Goal: Transaction & Acquisition: Purchase product/service

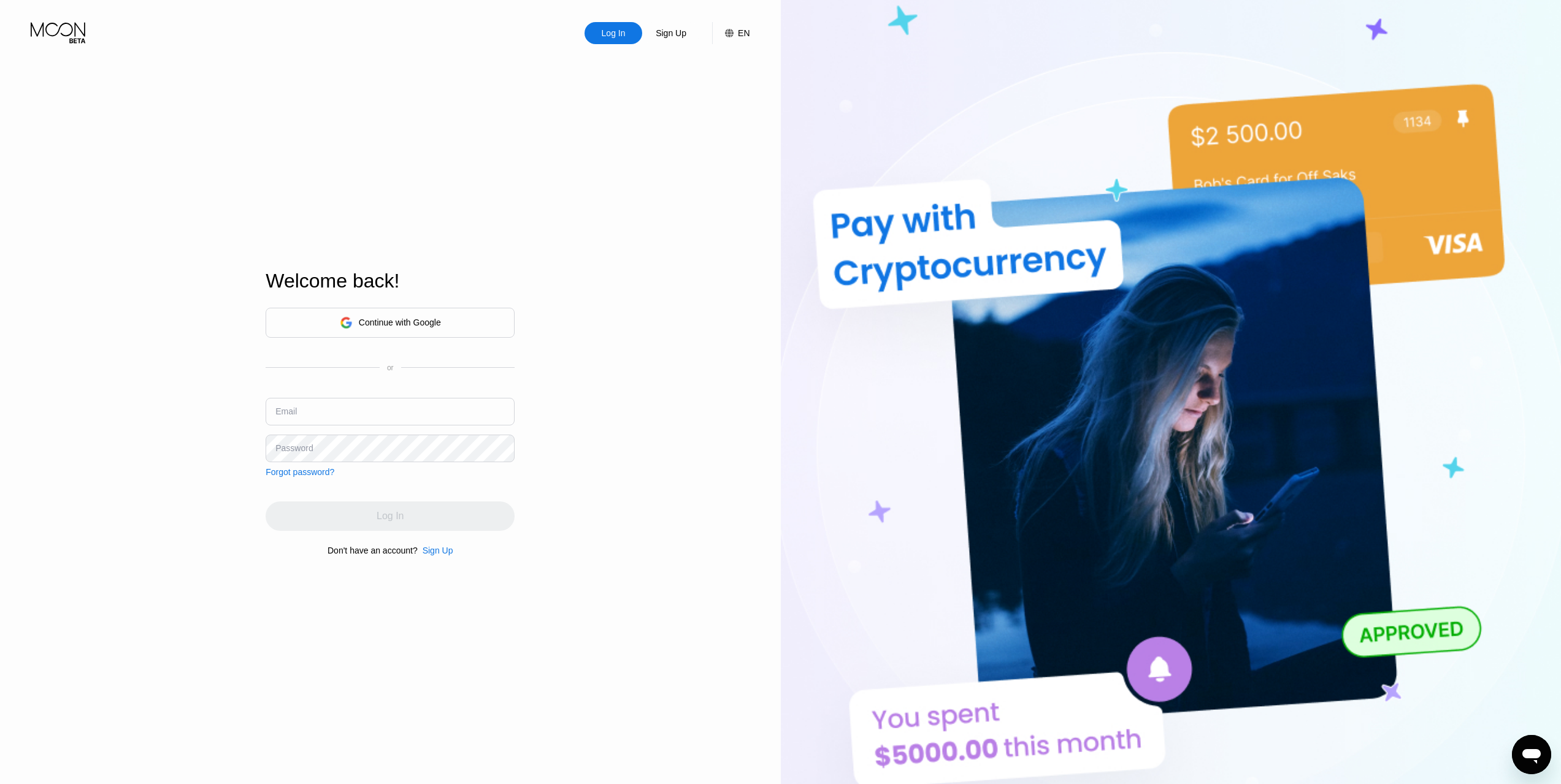
type input "[EMAIL_ADDRESS][DOMAIN_NAME]"
click at [414, 513] on div "Log In" at bounding box center [390, 516] width 249 height 30
click at [387, 463] on div "Continue with Google or Email digidealsnl@proton.me Password Forgot password?" at bounding box center [390, 392] width 249 height 169
click at [504, 518] on div "Log In" at bounding box center [390, 516] width 249 height 30
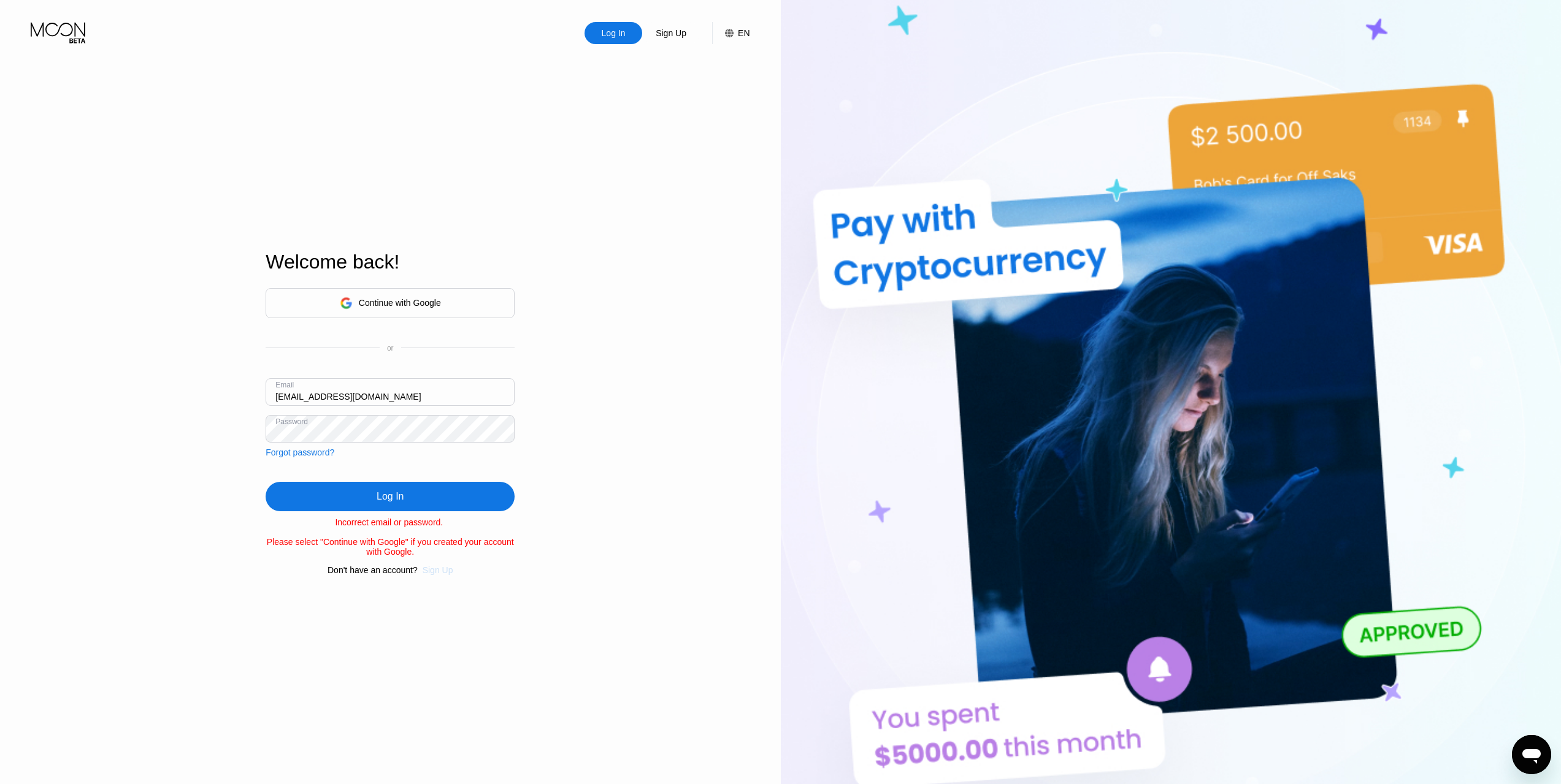
click at [441, 575] on div "Sign Up" at bounding box center [438, 570] width 30 height 10
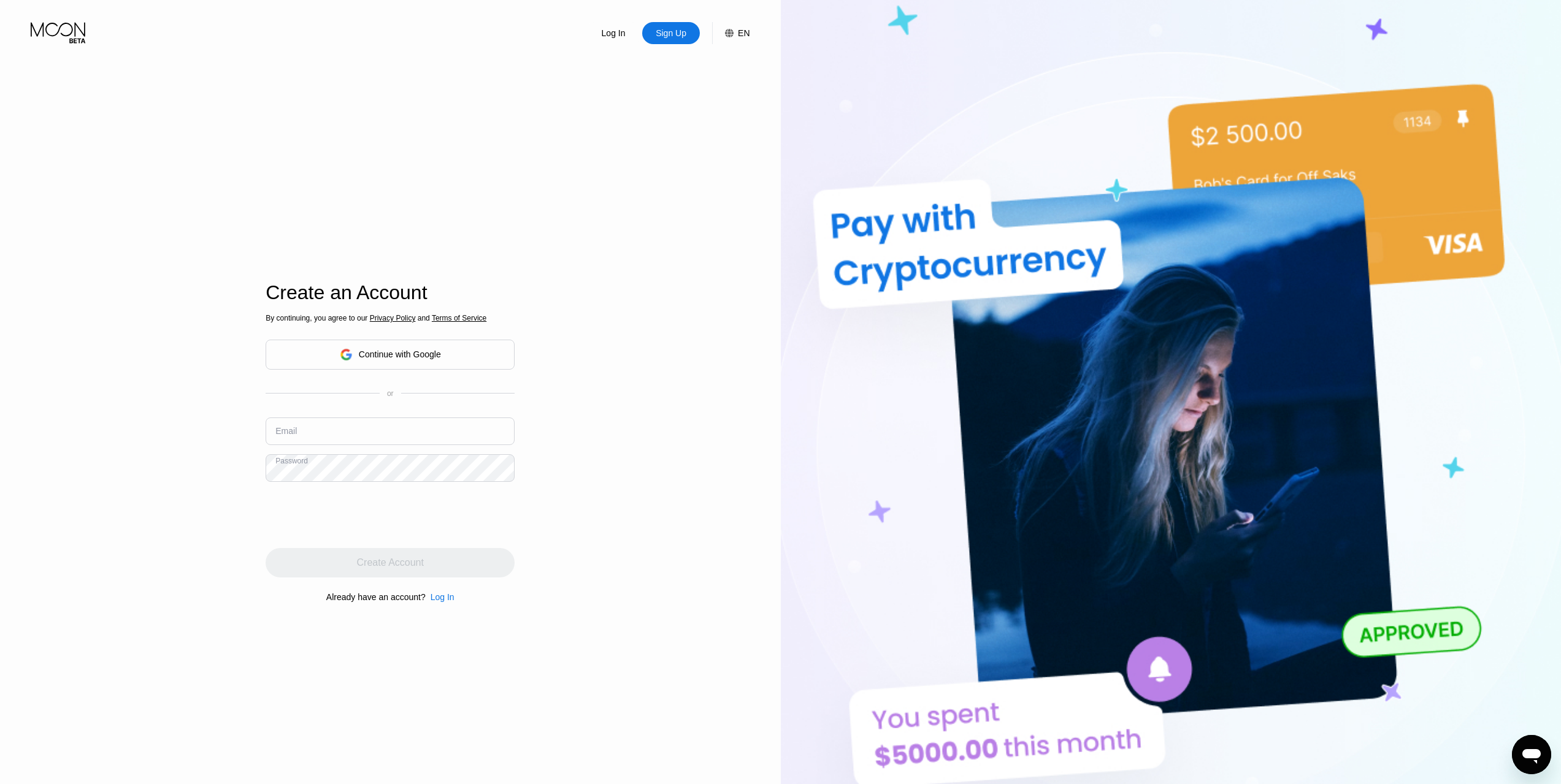
click at [350, 430] on input "text" at bounding box center [390, 432] width 249 height 28
click at [356, 433] on input "text" at bounding box center [390, 432] width 249 height 28
type input "[EMAIL_ADDRESS][DOMAIN_NAME]"
click at [421, 569] on div "Create Account" at bounding box center [390, 563] width 67 height 12
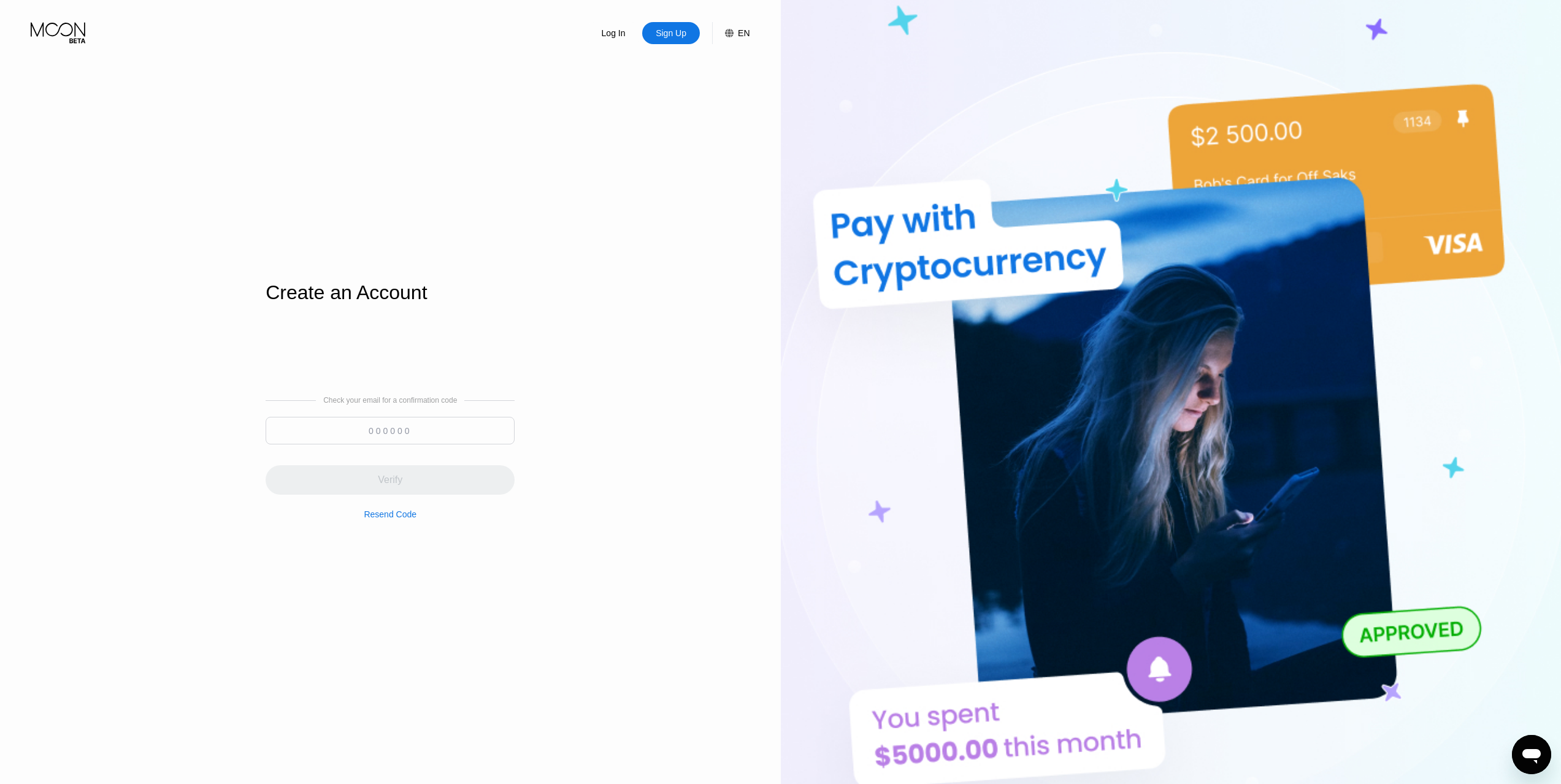
click at [447, 433] on input at bounding box center [390, 431] width 249 height 28
paste input "135075"
type input "135075"
click at [406, 478] on div "Verify" at bounding box center [390, 480] width 249 height 30
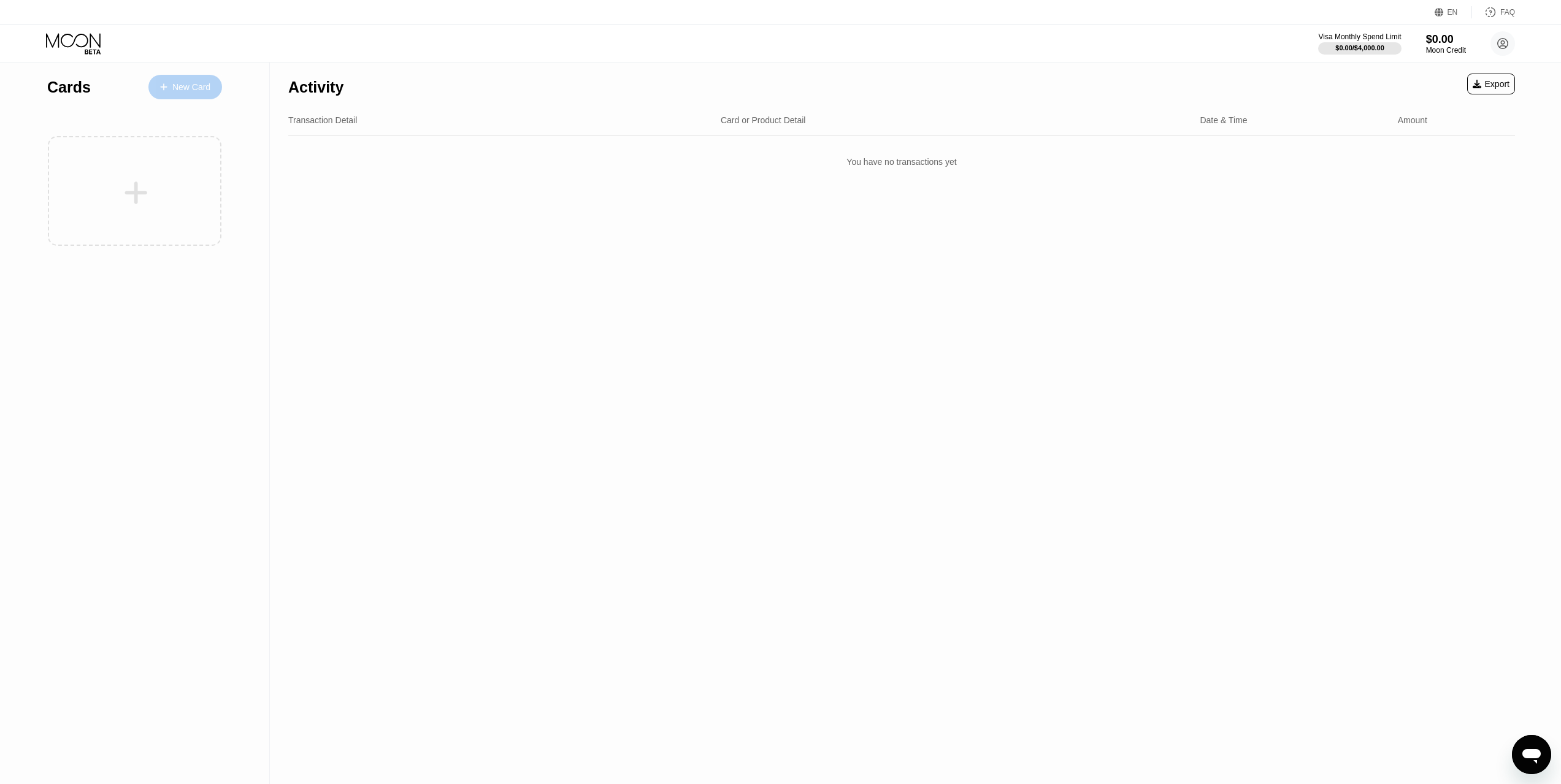
click at [179, 78] on div "New Card" at bounding box center [185, 87] width 74 height 24
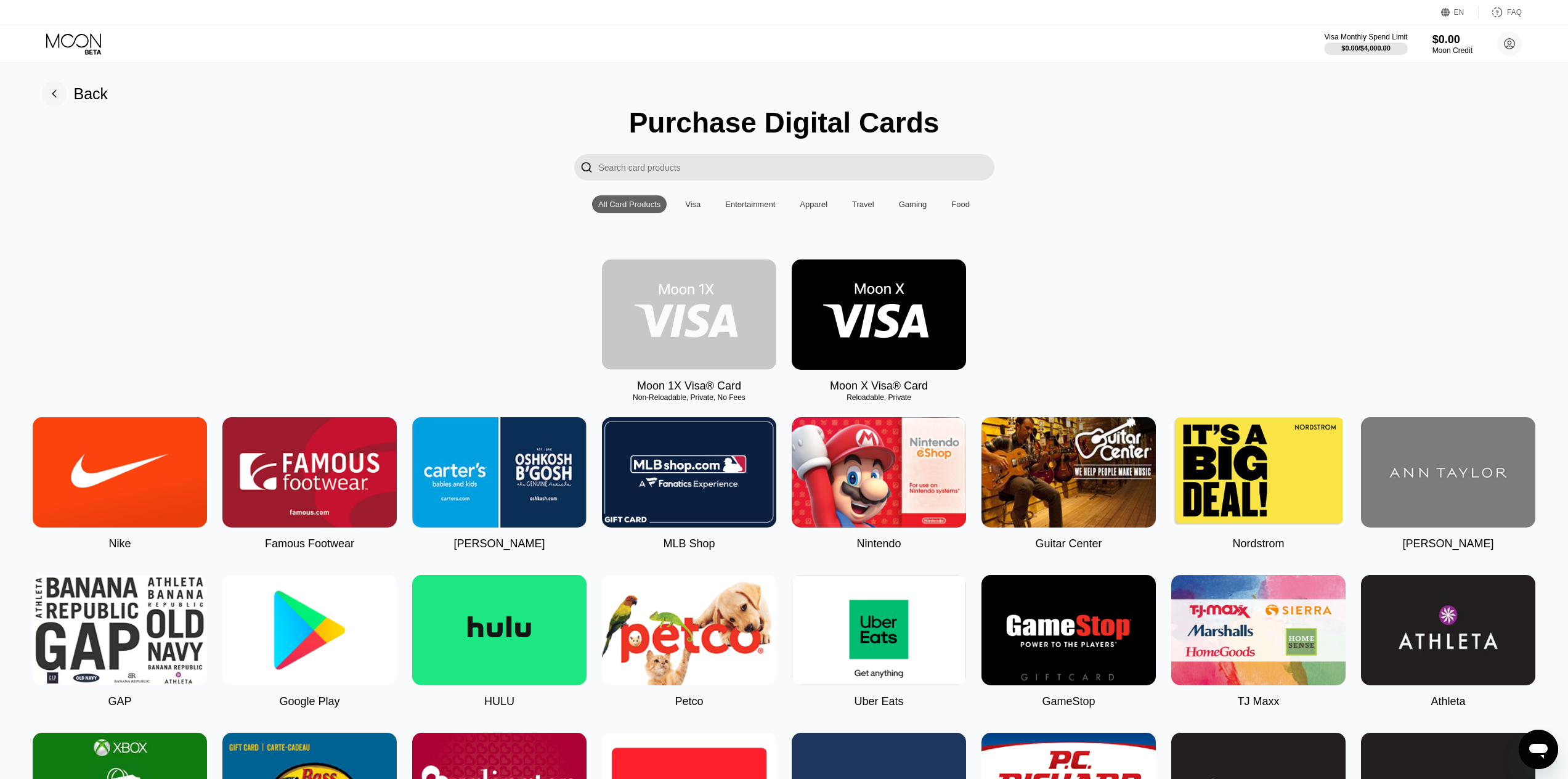
click at [696, 316] on img at bounding box center [688, 315] width 174 height 110
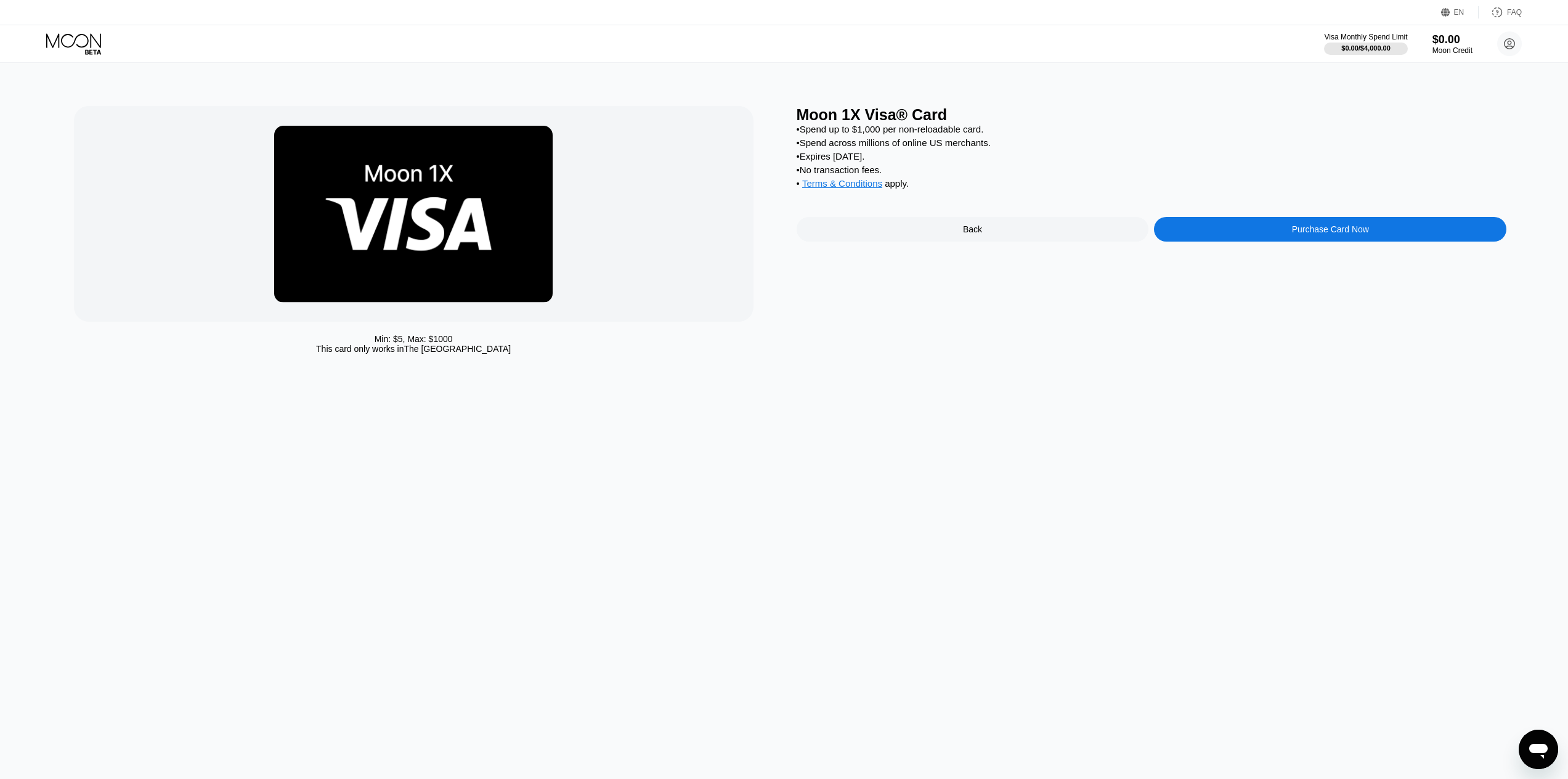
click at [964, 234] on div "Back" at bounding box center [972, 229] width 19 height 10
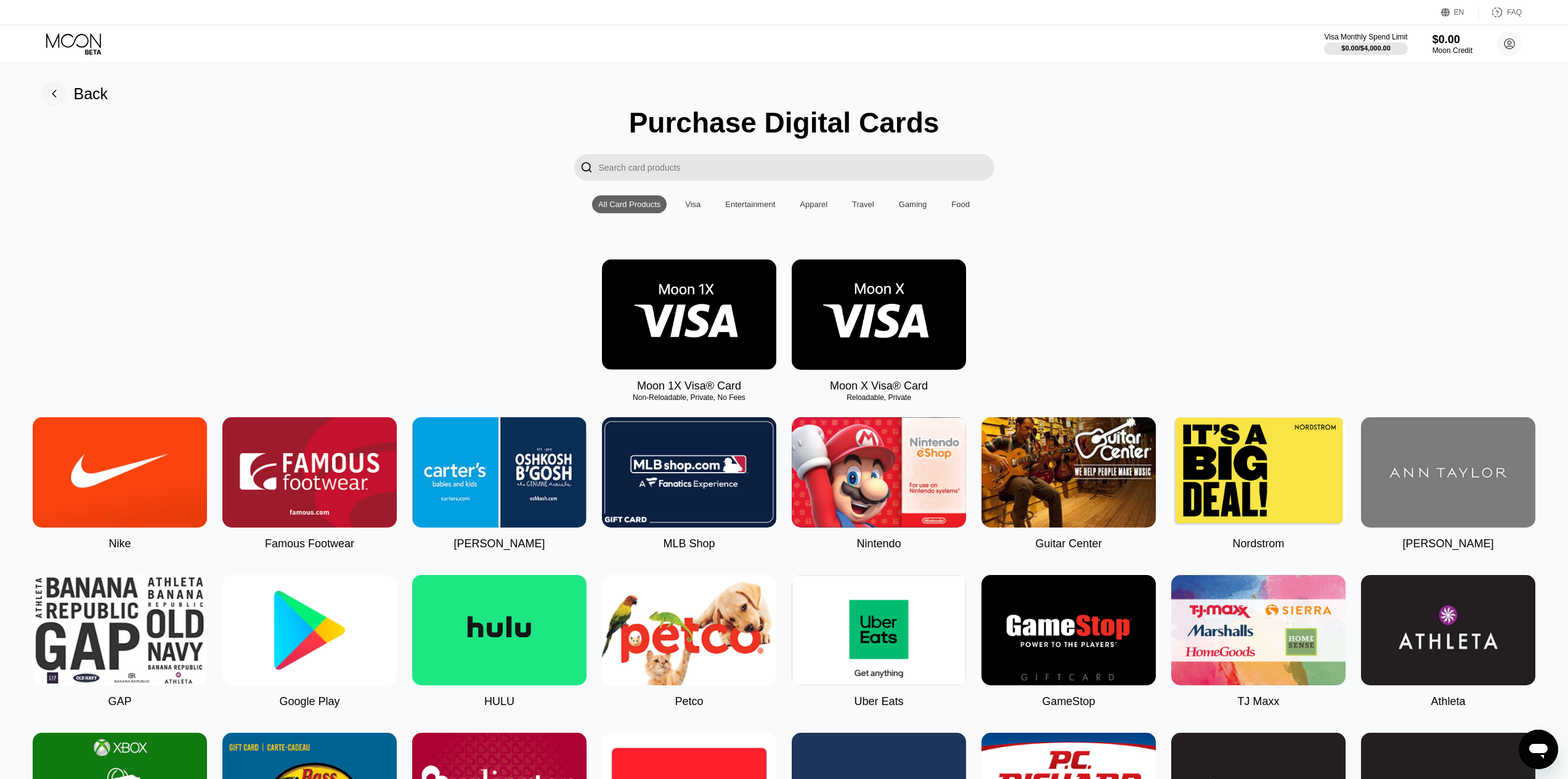
click at [923, 304] on img at bounding box center [879, 315] width 174 height 110
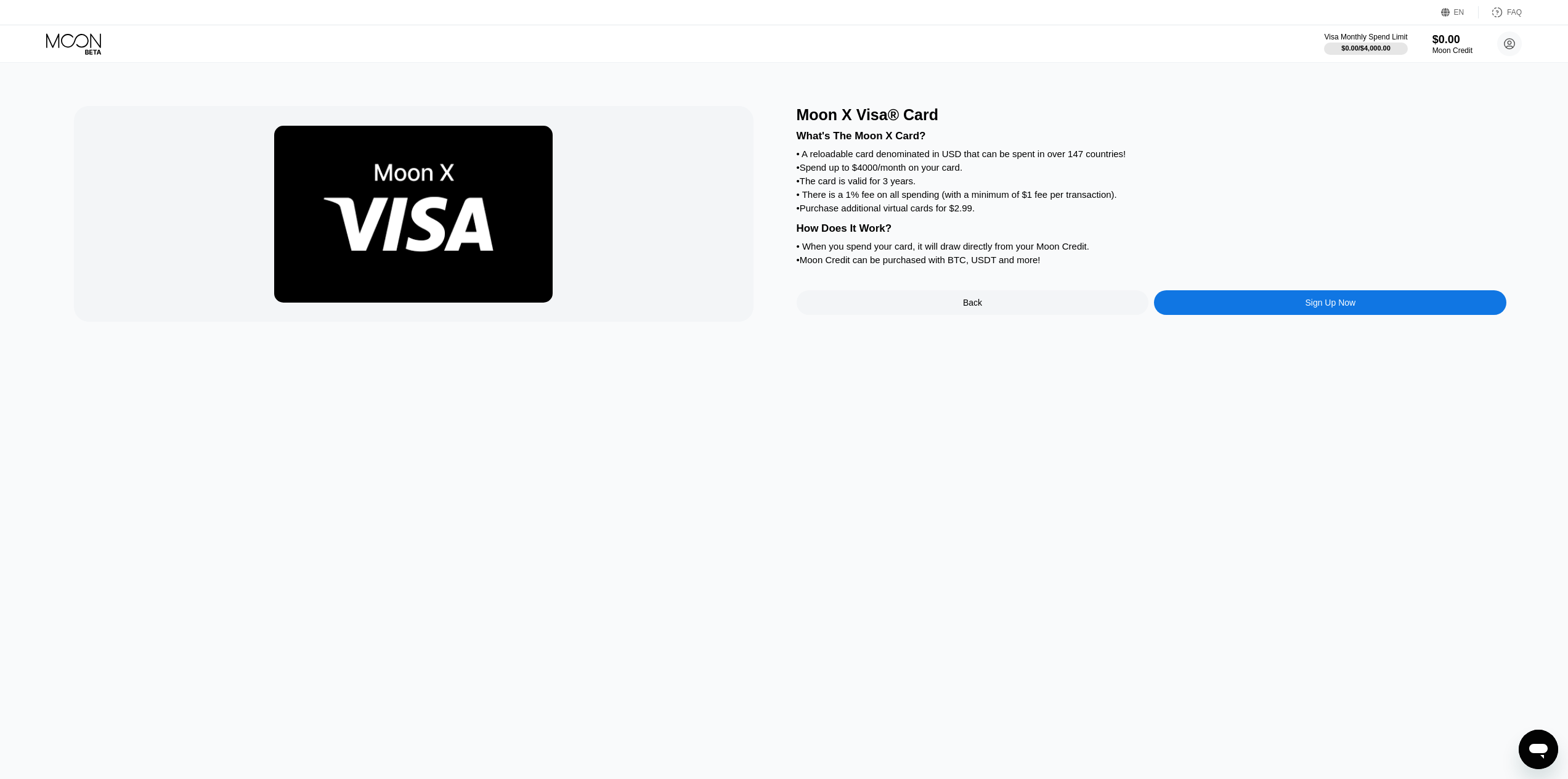
click at [1293, 315] on div "Sign Up Now" at bounding box center [1330, 303] width 352 height 24
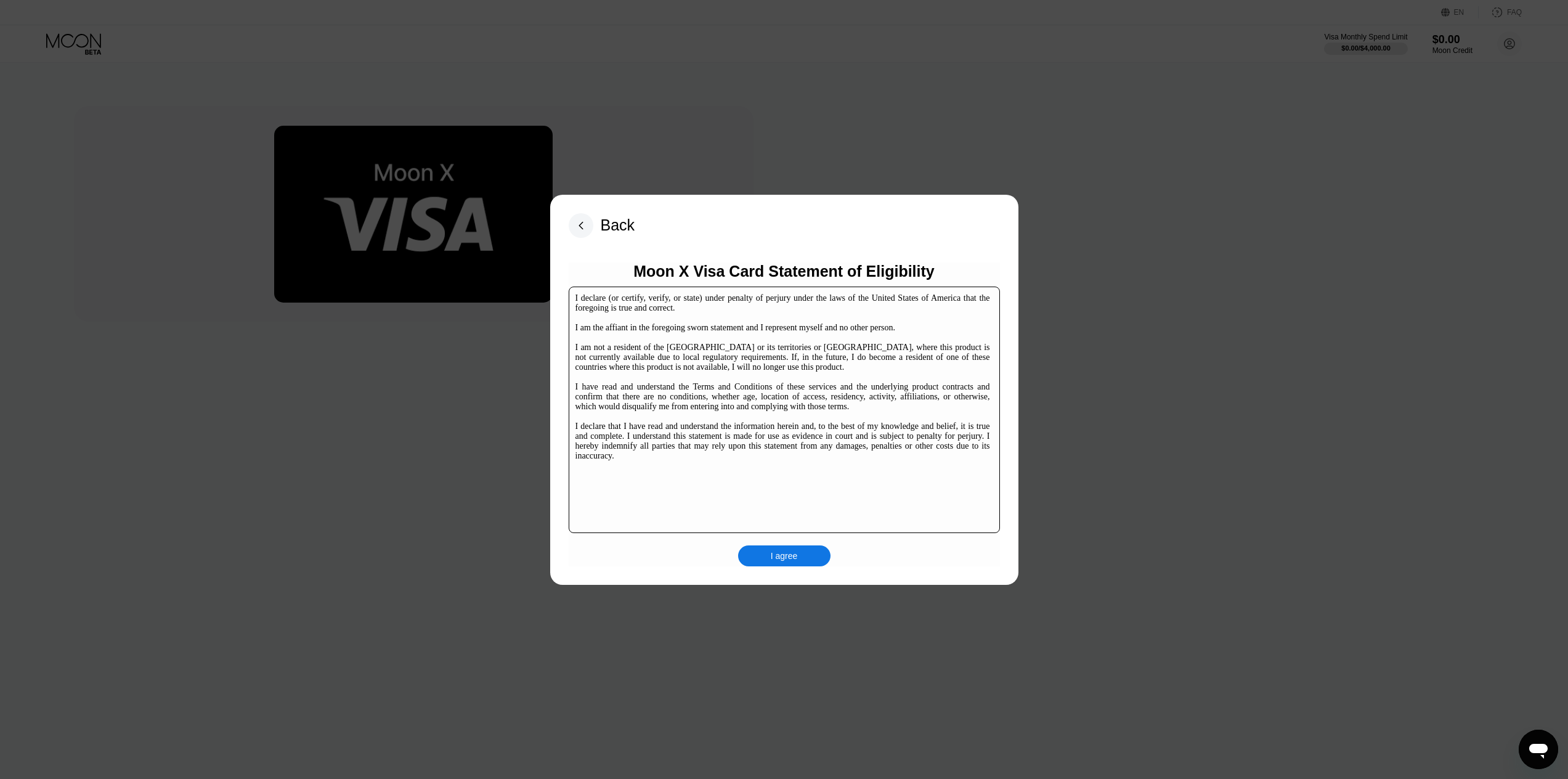
click at [791, 552] on div "I agree" at bounding box center [784, 555] width 27 height 11
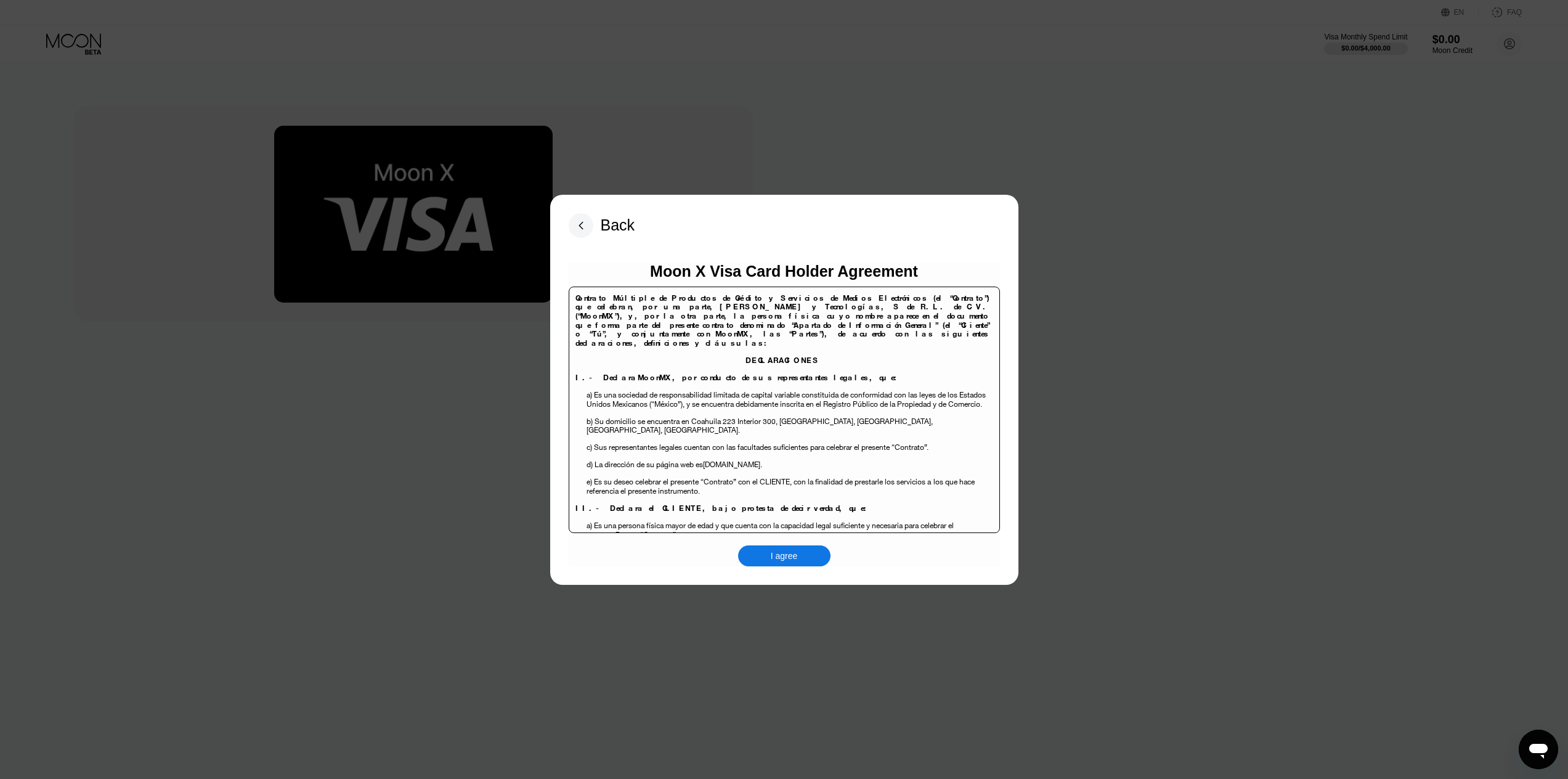
click at [765, 560] on div "I agree" at bounding box center [784, 556] width 93 height 21
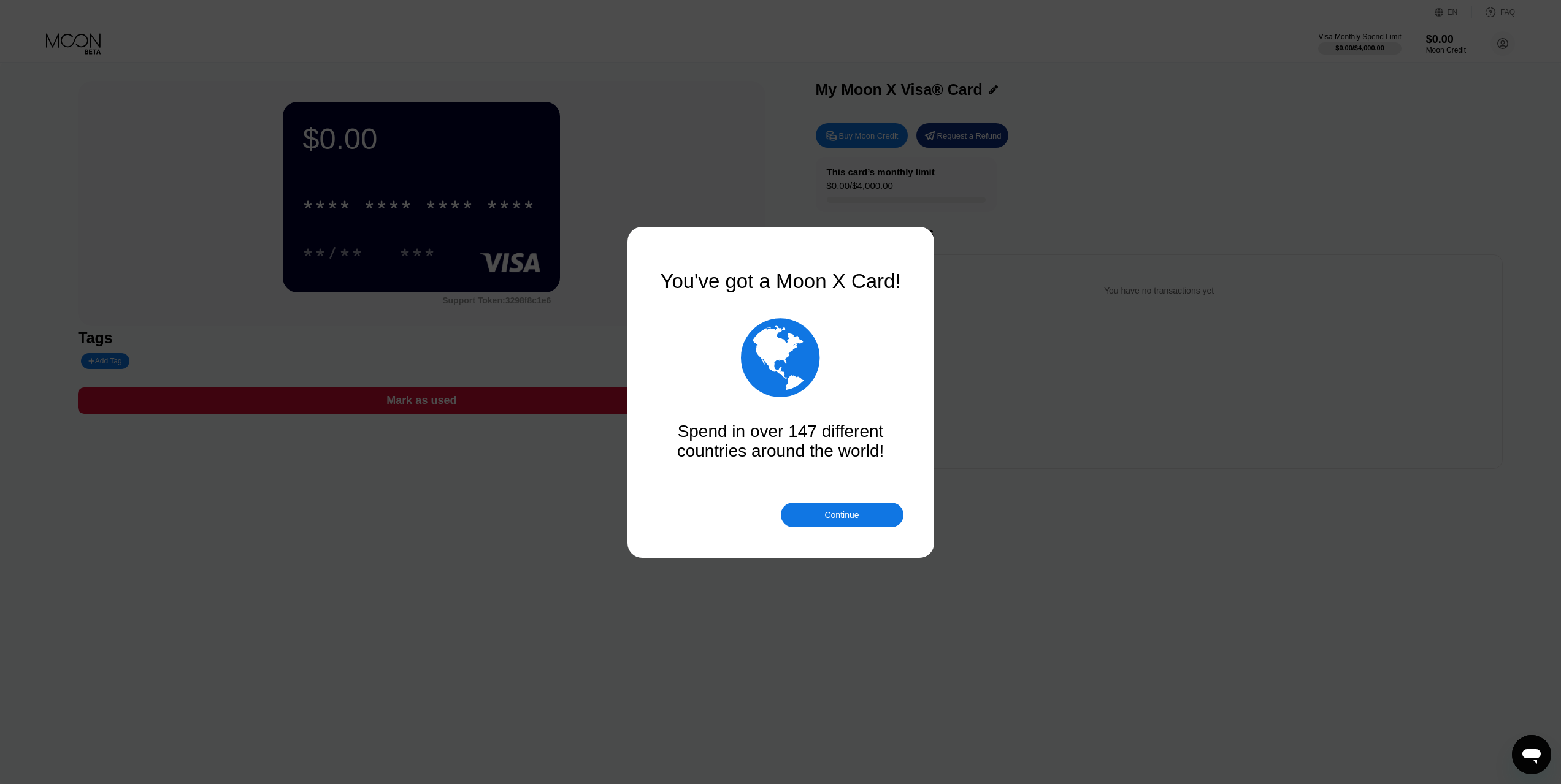
click at [816, 519] on div "Continue" at bounding box center [842, 515] width 123 height 24
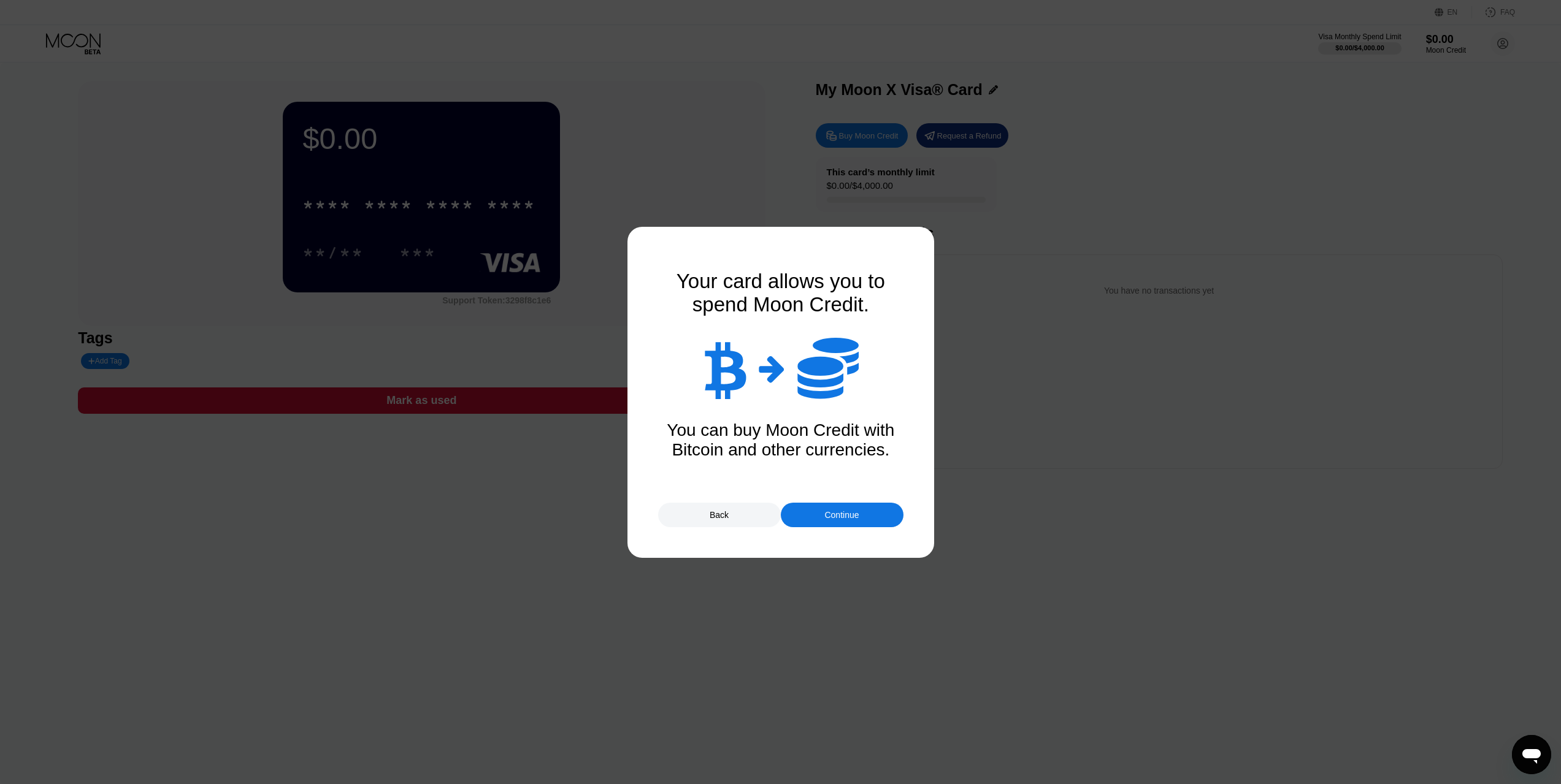
click at [833, 514] on div "Continue" at bounding box center [841, 514] width 34 height 10
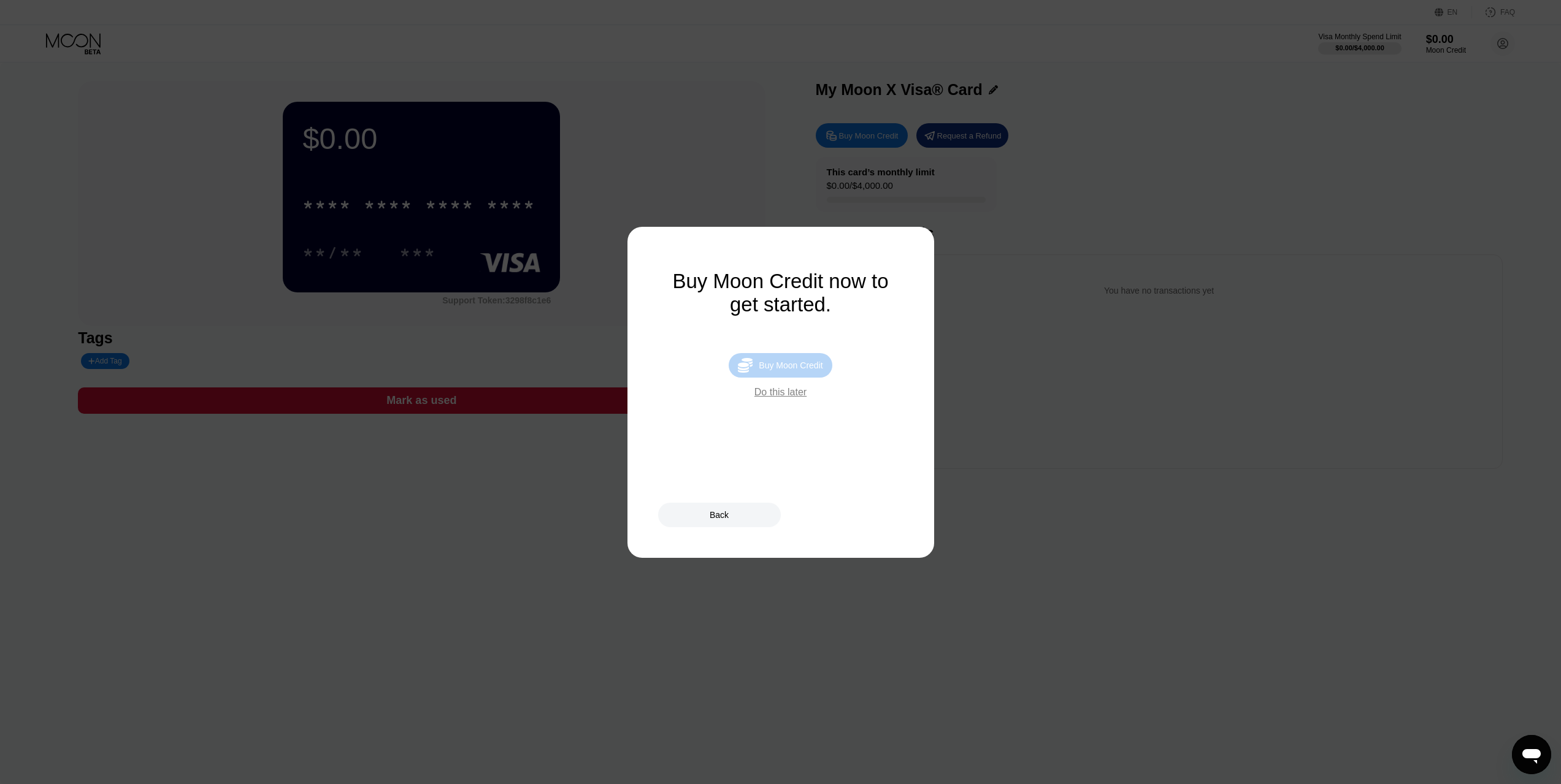
click at [782, 371] on div "Buy Moon Credit" at bounding box center [791, 365] width 64 height 10
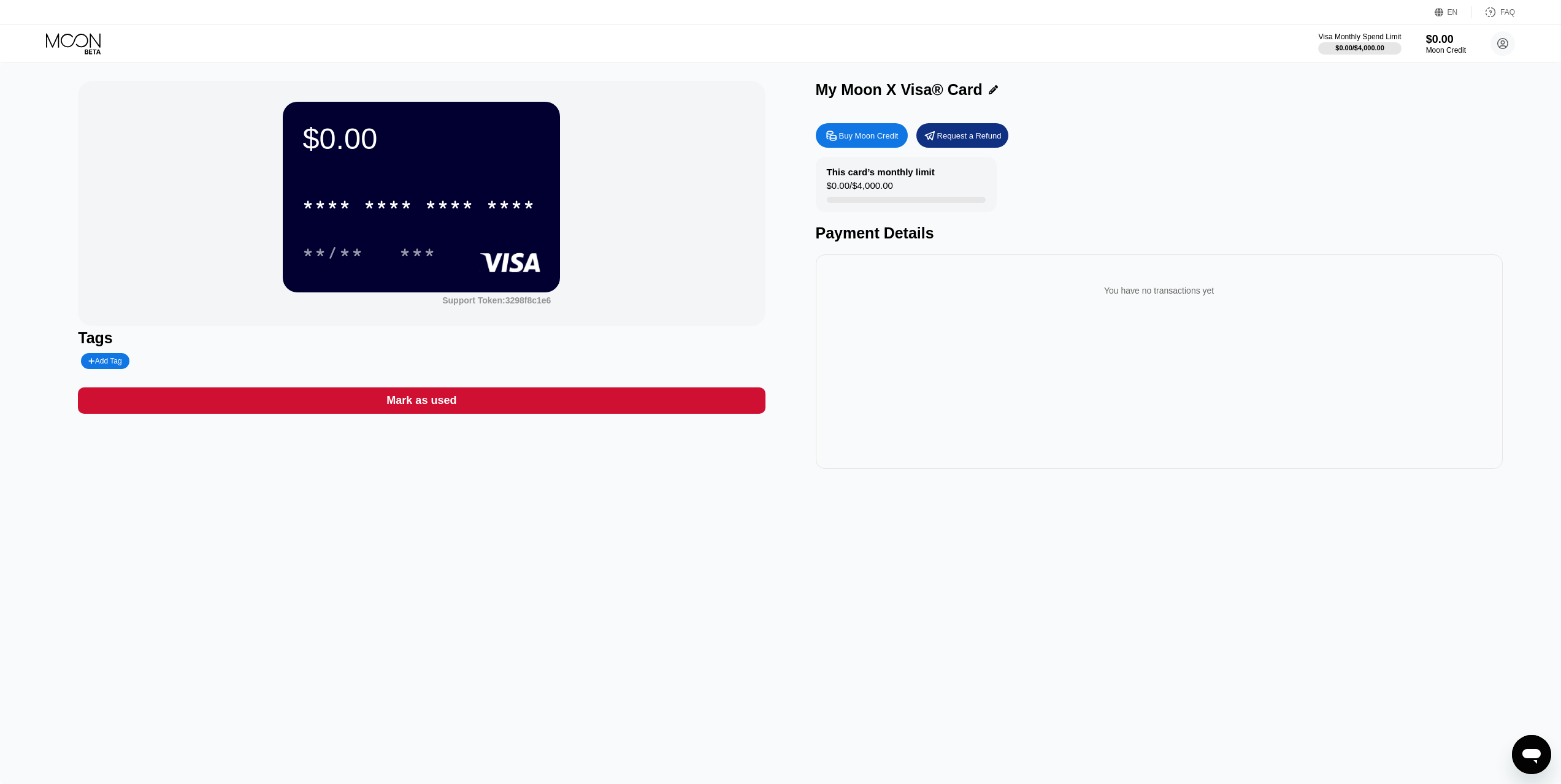
type input "0"
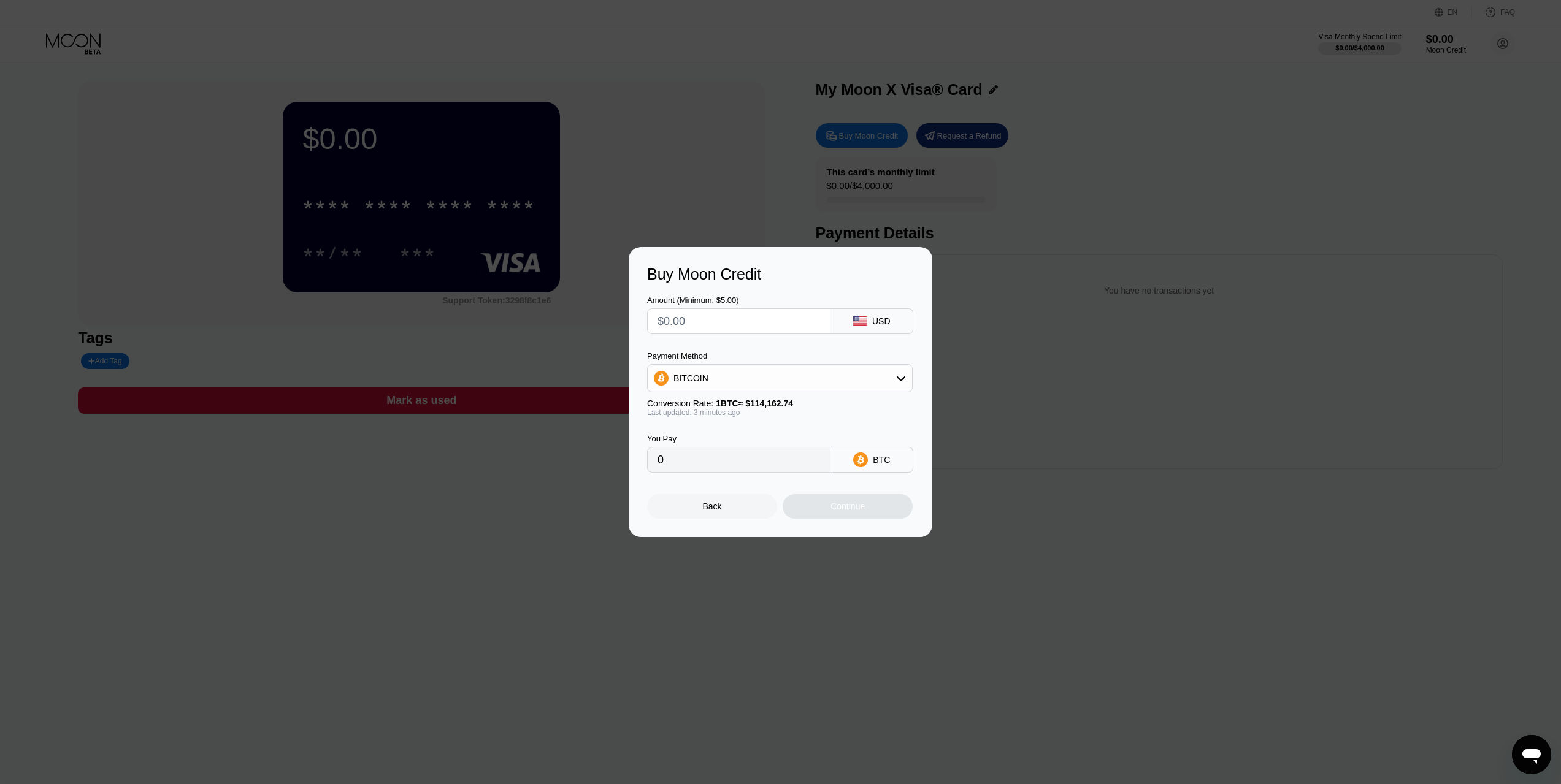
click at [768, 366] on div "BITCOIN" at bounding box center [780, 379] width 265 height 24
click at [745, 354] on div "Payment Method" at bounding box center [779, 356] width 266 height 10
click at [1087, 399] on div "Buy Moon Credit Amount (Minimum: $5.00) USD Payment Method BITCOIN BITCOIN USDT…" at bounding box center [780, 392] width 1561 height 290
click at [735, 505] on div "Back" at bounding box center [711, 506] width 130 height 24
